Goal: Task Accomplishment & Management: Use online tool/utility

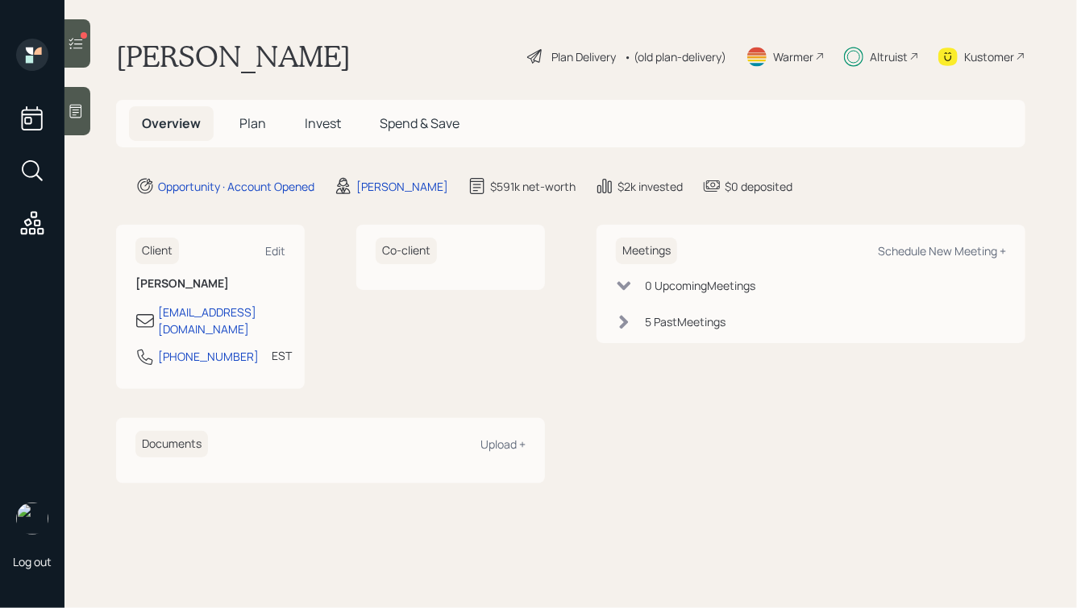
click at [322, 126] on span "Invest" at bounding box center [323, 123] width 36 height 18
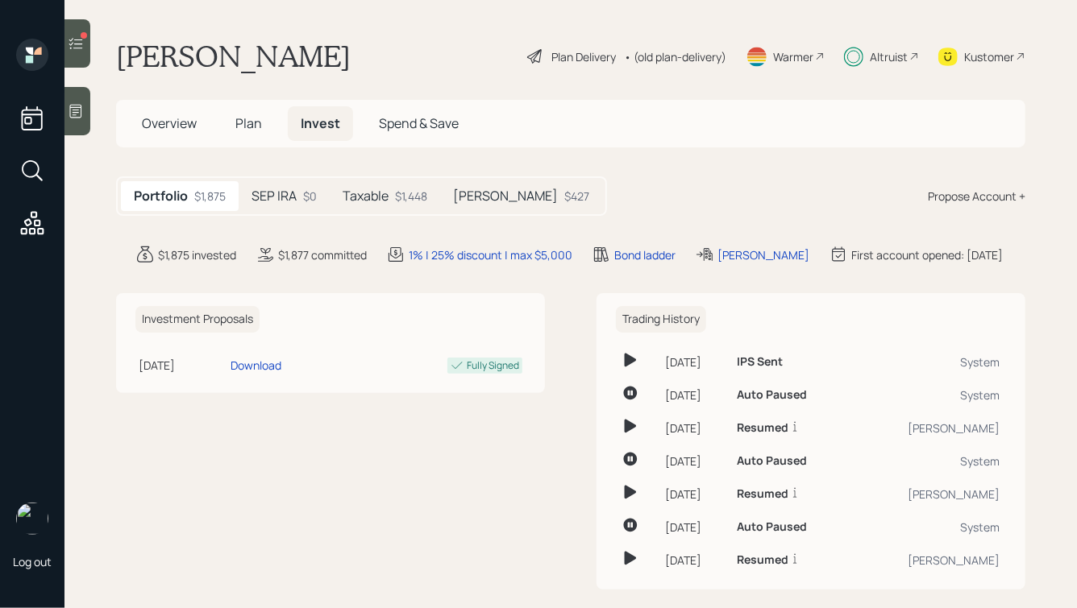
click at [87, 48] on div at bounding box center [77, 43] width 26 height 48
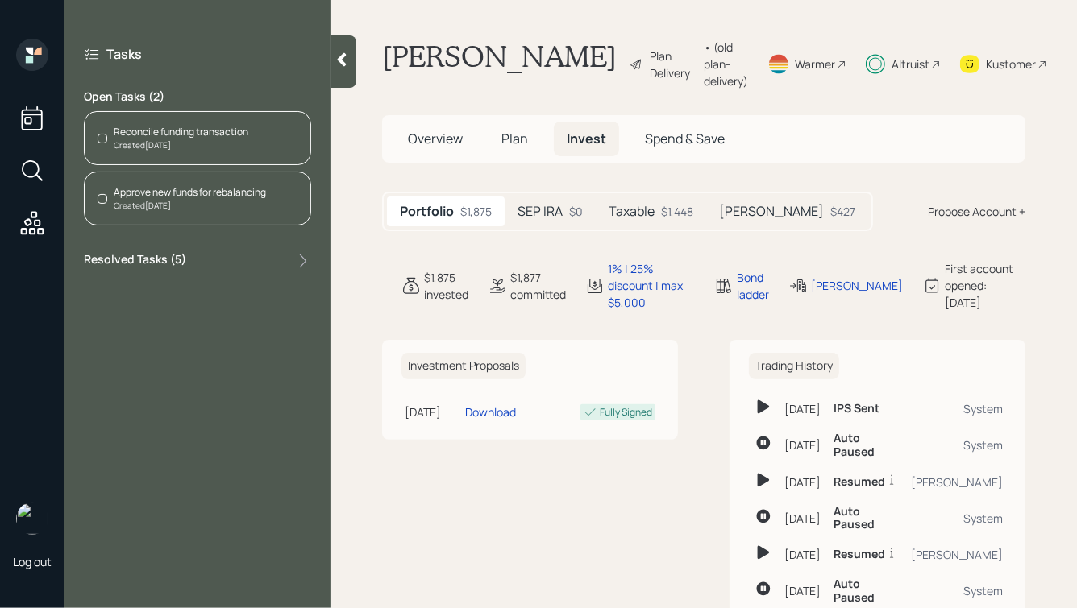
click at [182, 140] on div "Created [DATE]" at bounding box center [181, 145] width 135 height 12
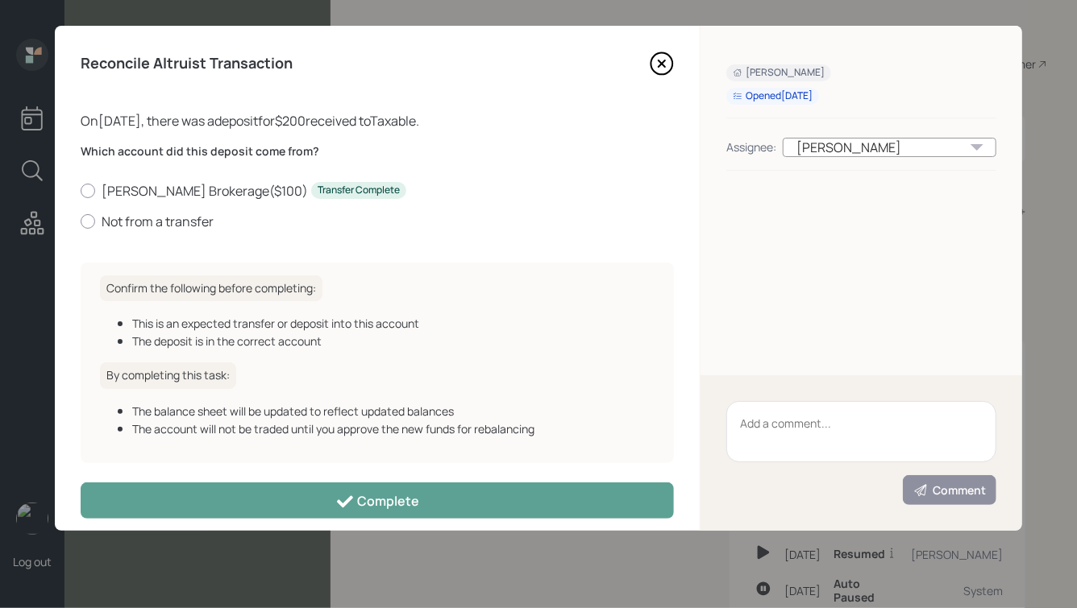
click at [661, 64] on icon at bounding box center [661, 63] width 6 height 6
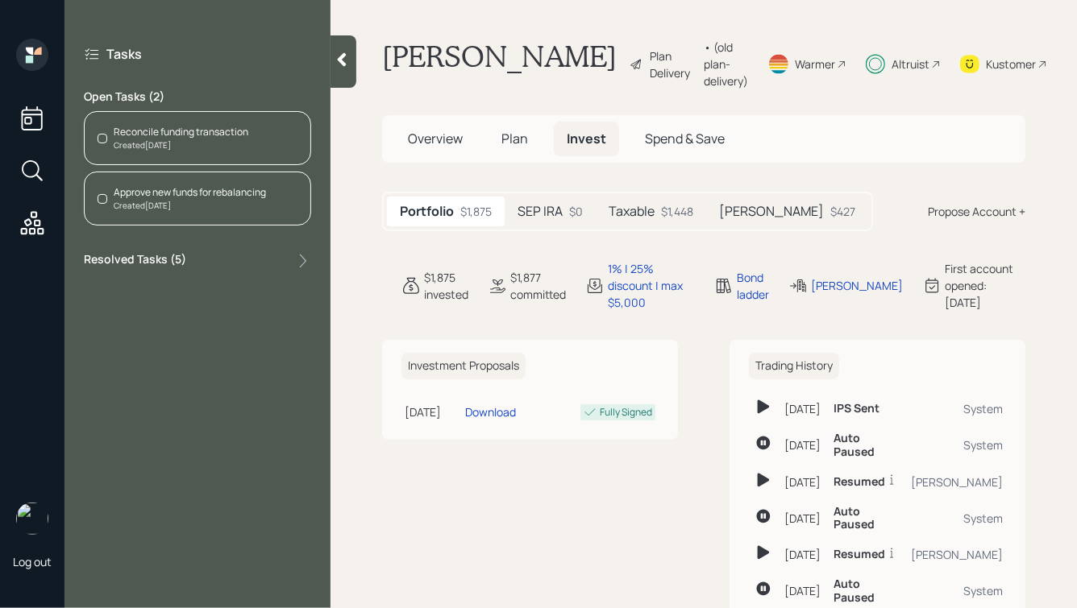
click at [178, 131] on div "Reconcile funding transaction" at bounding box center [181, 132] width 135 height 15
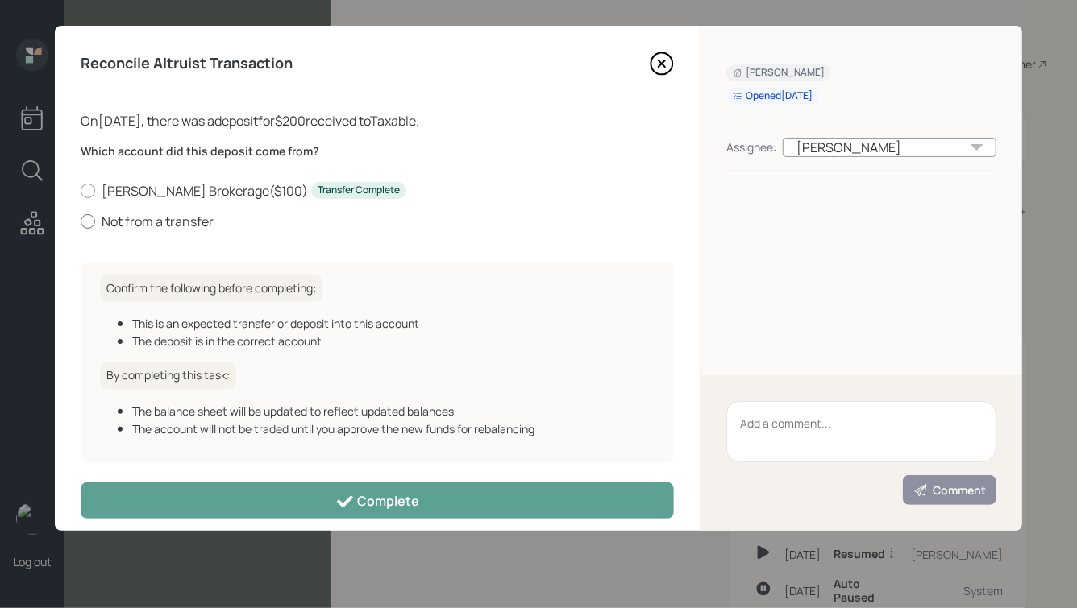
click at [181, 226] on label "Not from a transfer" at bounding box center [377, 222] width 593 height 18
click at [81, 222] on input "Not from a transfer" at bounding box center [80, 221] width 1 height 1
radio input "true"
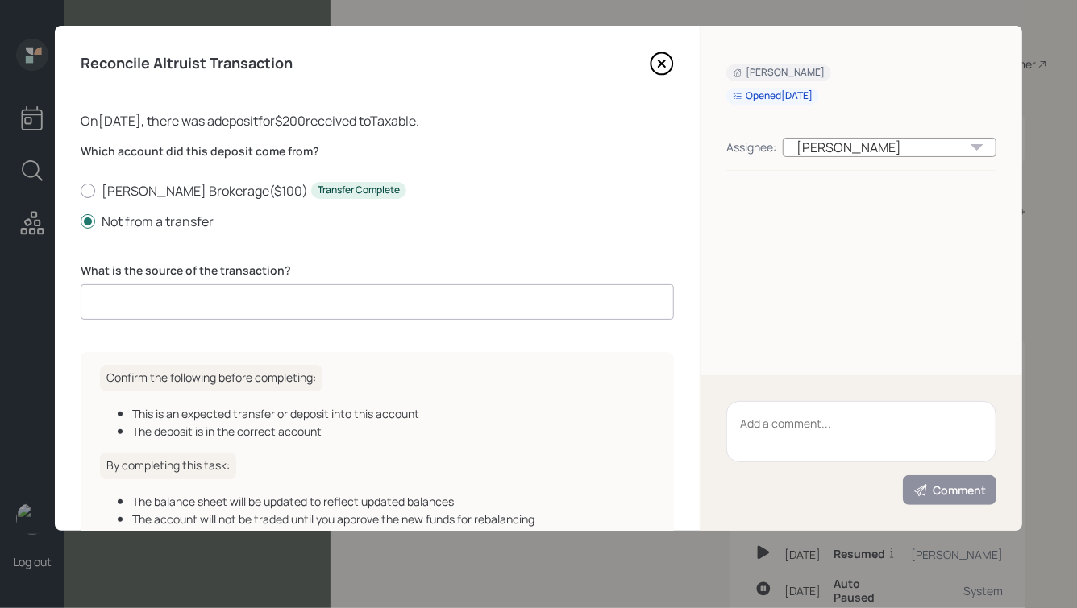
click at [246, 309] on input at bounding box center [377, 302] width 593 height 35
paste input "9/3 - Reconciled & sent to trade"
type input "9/3 - Reconciled & sent to trade"
type input "N"
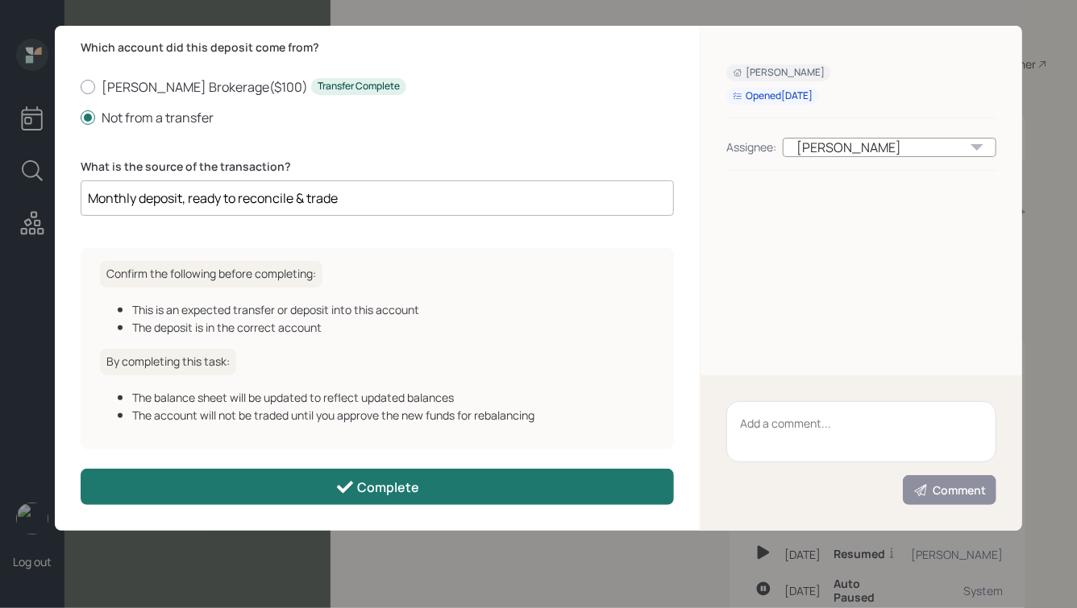
type input "Monthly deposit, ready to reconcile & trade"
click at [360, 480] on div "Complete" at bounding box center [377, 487] width 85 height 19
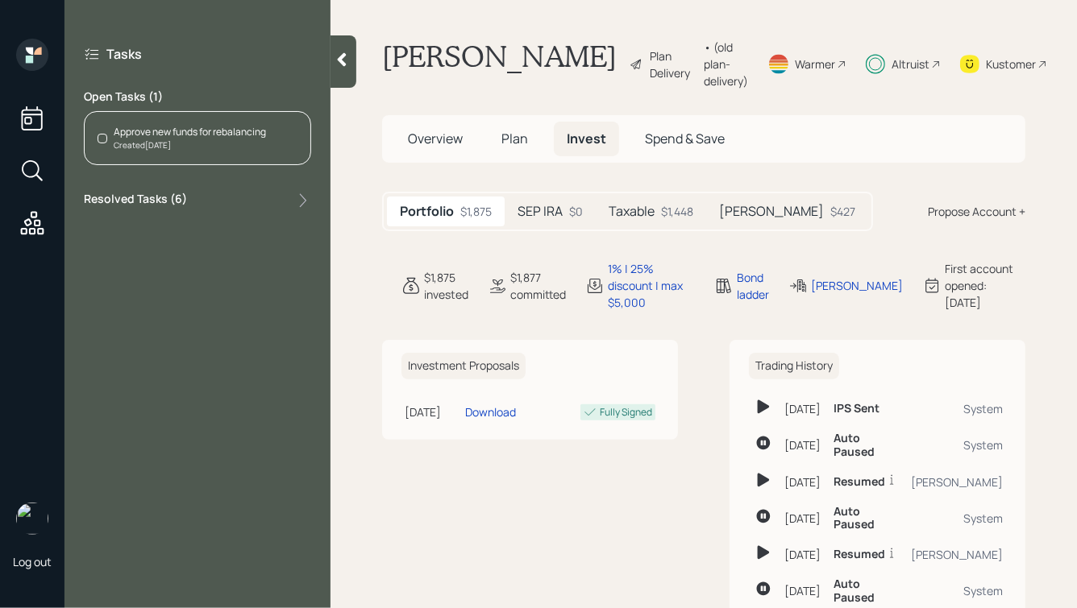
click at [139, 147] on div "Created [DATE]" at bounding box center [190, 145] width 152 height 12
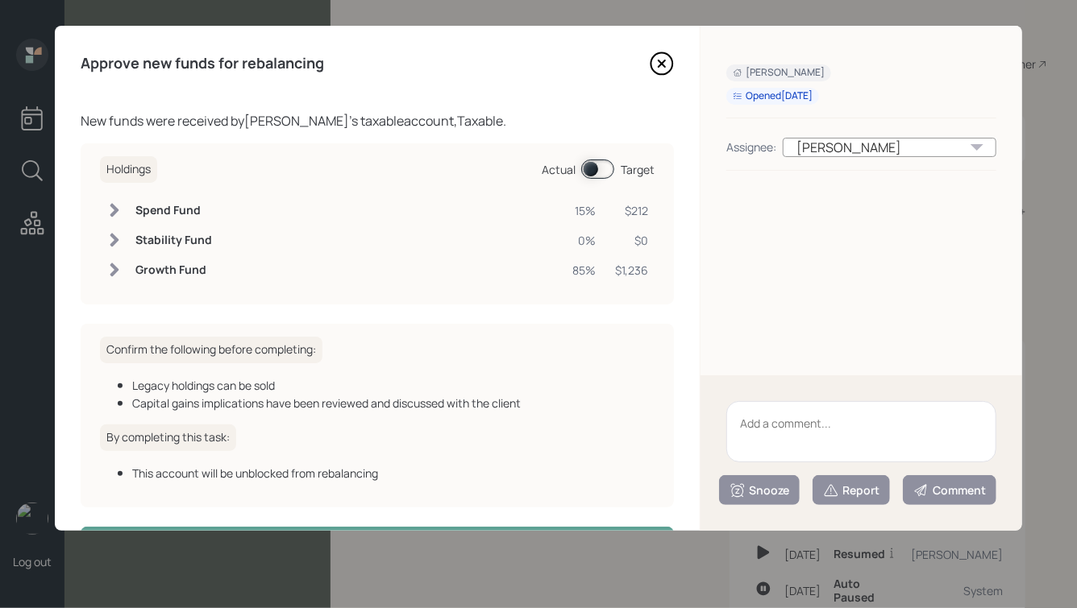
scroll to position [58, 0]
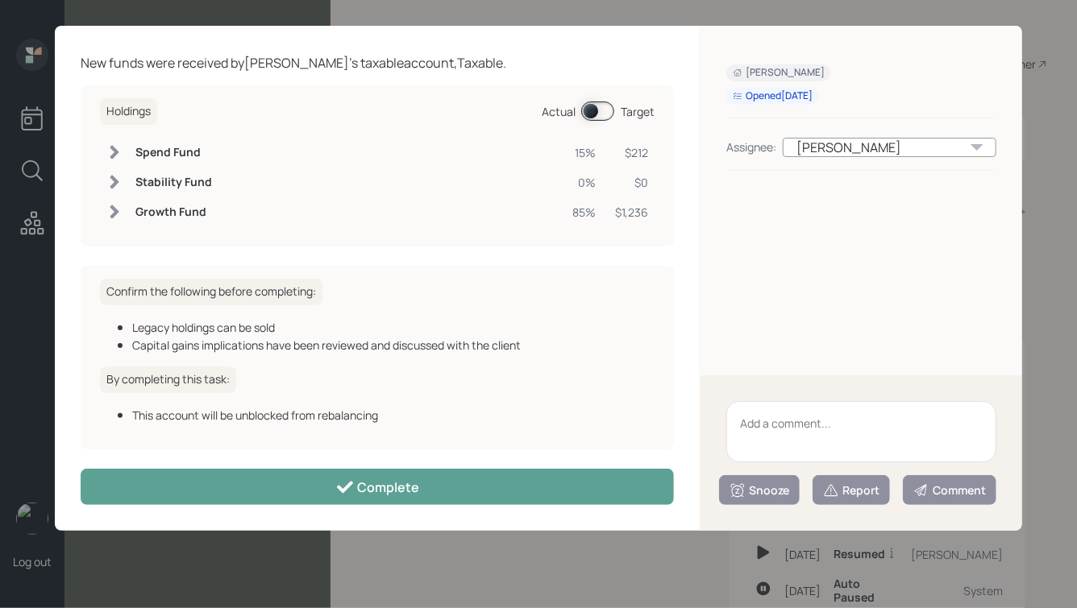
click at [595, 114] on span at bounding box center [597, 111] width 33 height 19
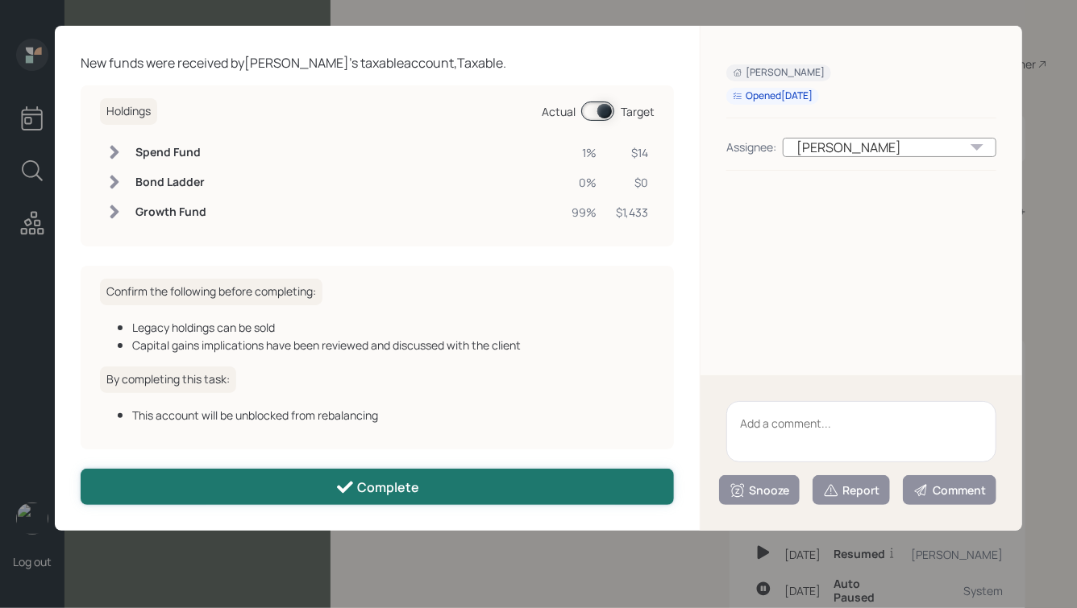
click at [426, 493] on button "Complete" at bounding box center [377, 487] width 593 height 36
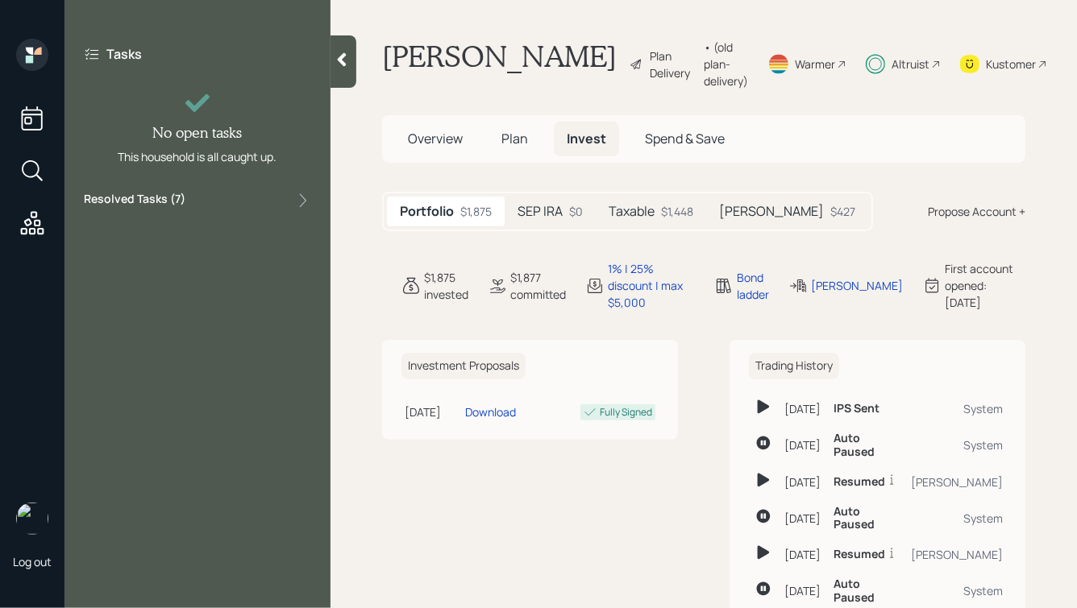
click at [334, 49] on div at bounding box center [343, 61] width 26 height 52
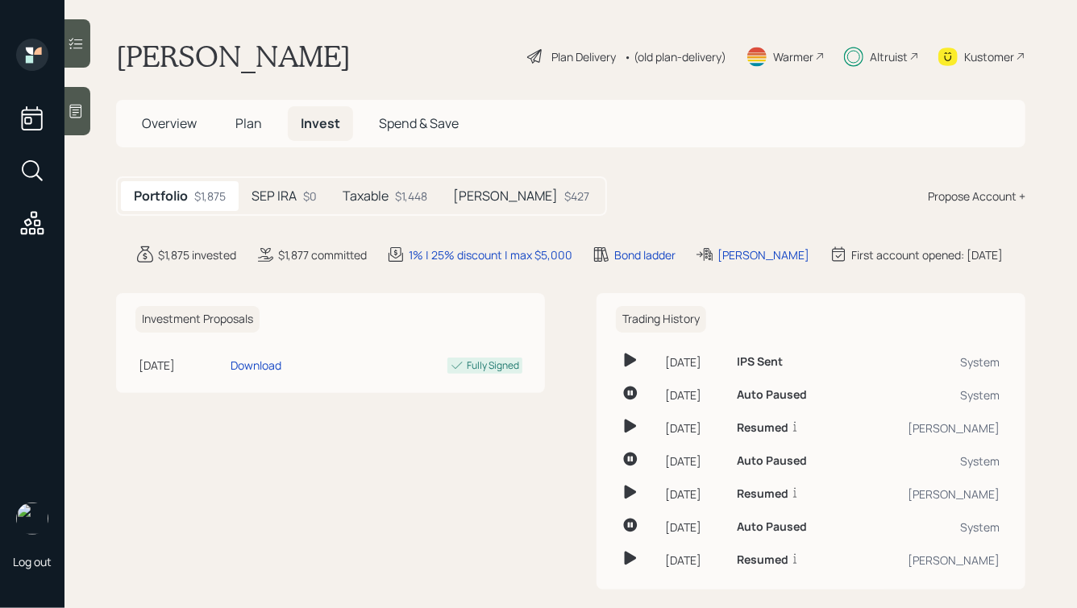
click at [25, 231] on icon at bounding box center [32, 223] width 29 height 29
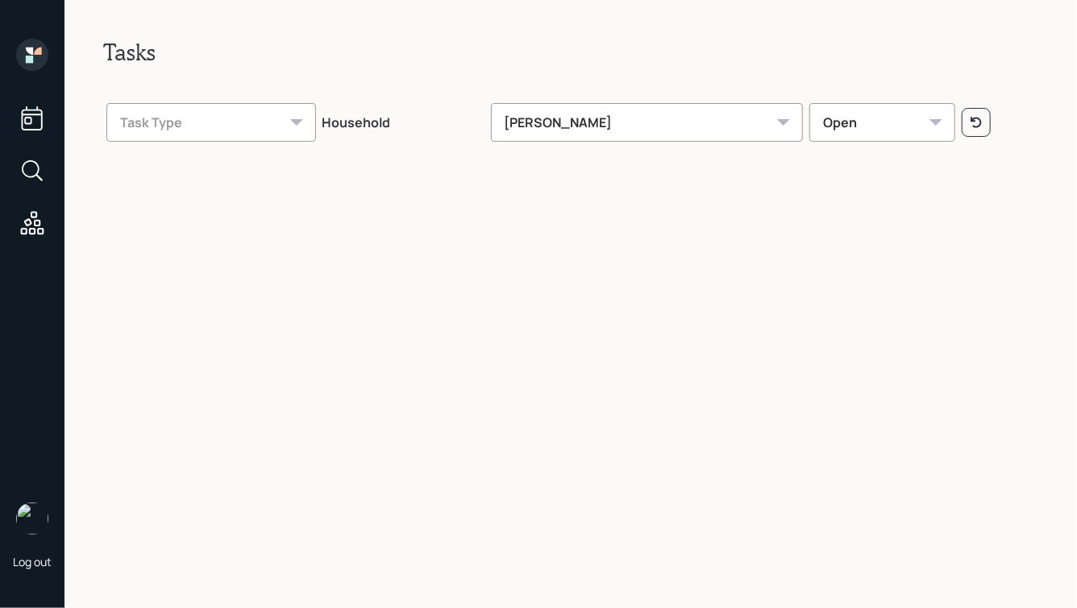
click at [589, 108] on div "[PERSON_NAME]" at bounding box center [647, 122] width 313 height 39
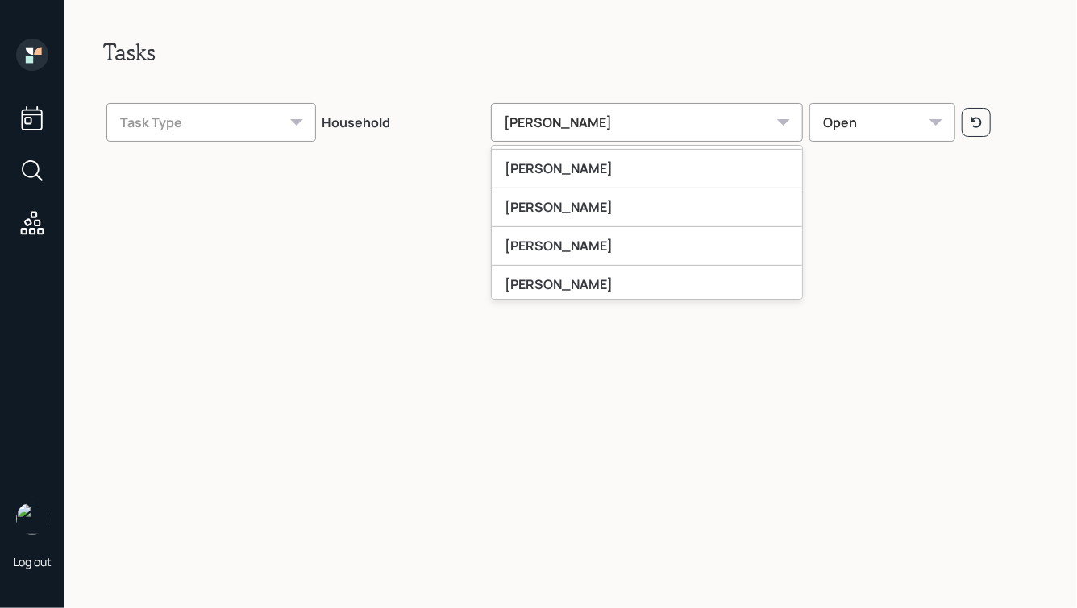
scroll to position [384, 0]
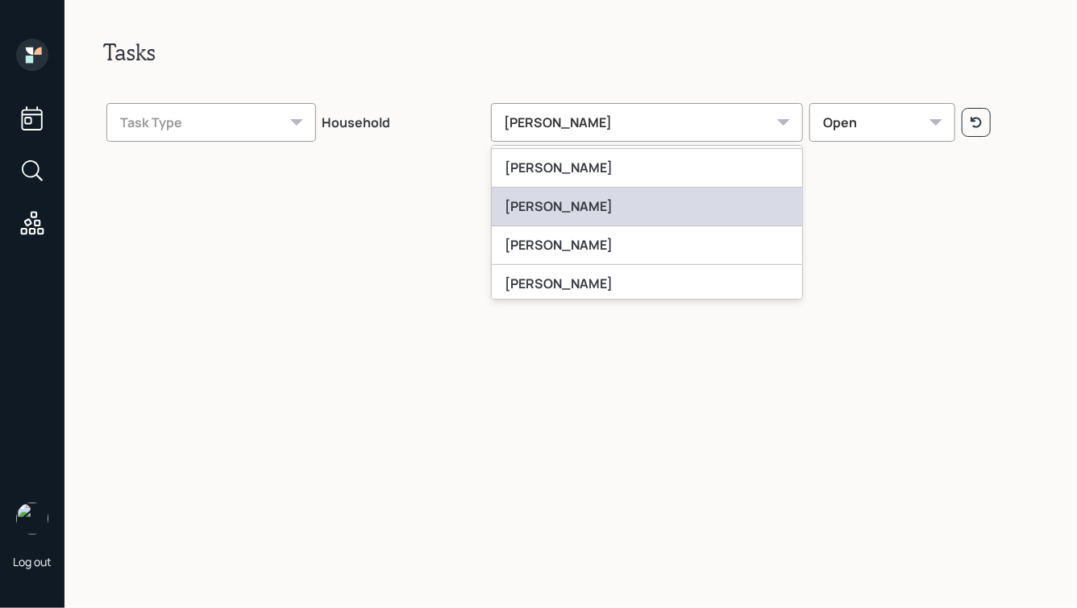
click at [588, 206] on div "[PERSON_NAME]" at bounding box center [647, 207] width 311 height 39
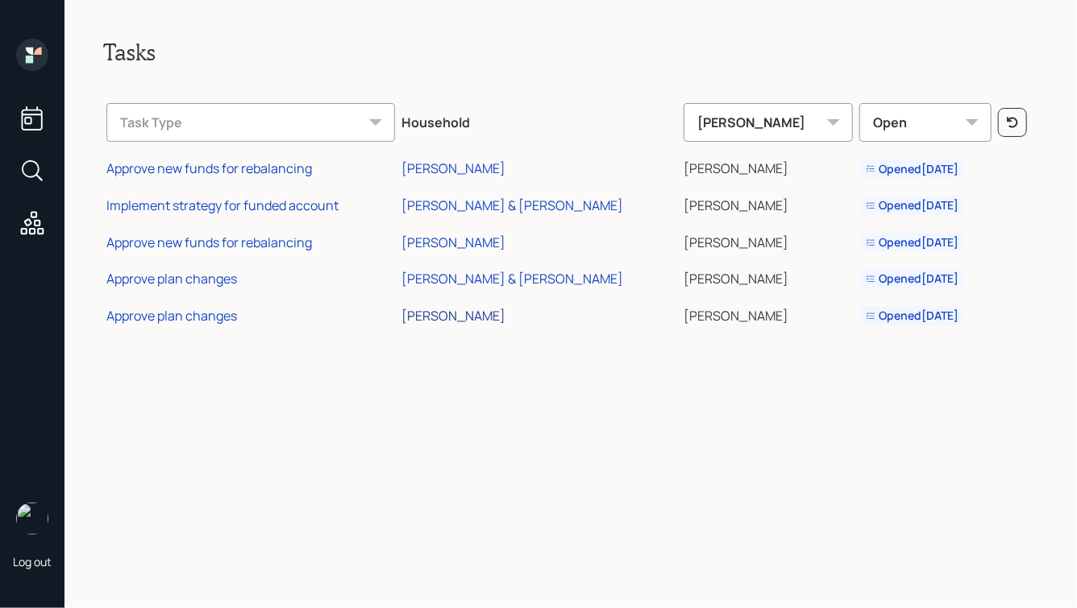
click at [460, 324] on div "[PERSON_NAME]" at bounding box center [453, 316] width 105 height 18
